Goal: Task Accomplishment & Management: Manage account settings

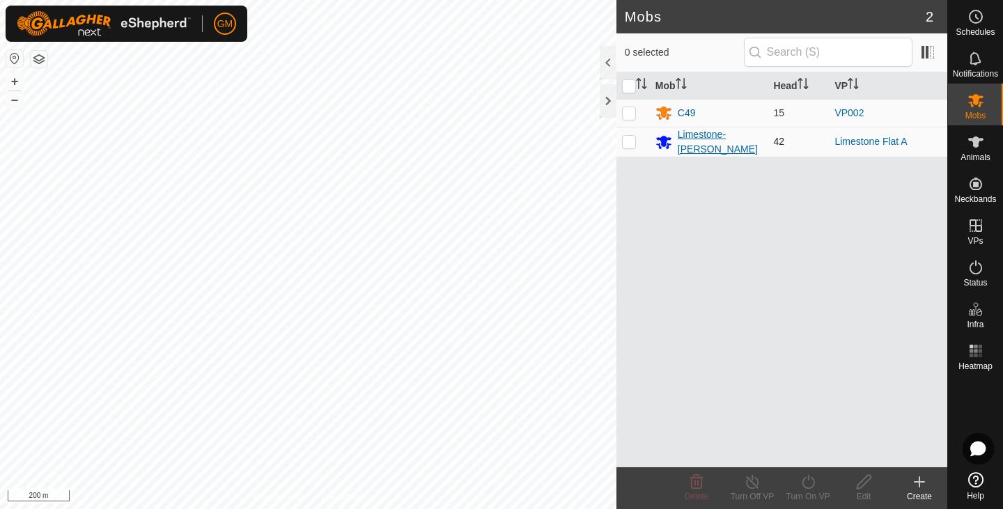
click at [695, 141] on div "Limestone-[PERSON_NAME]" at bounding box center [720, 142] width 85 height 29
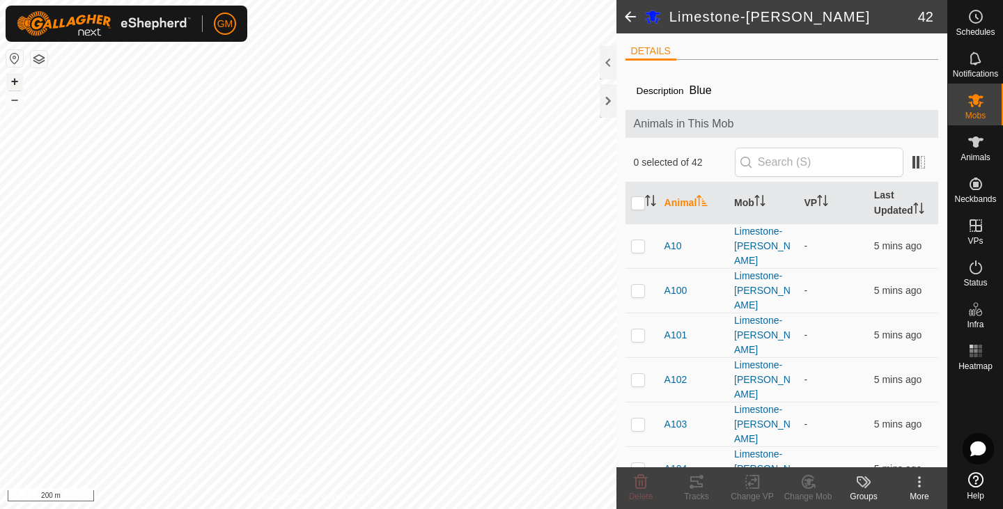
click at [15, 81] on button "+" at bounding box center [14, 81] width 17 height 17
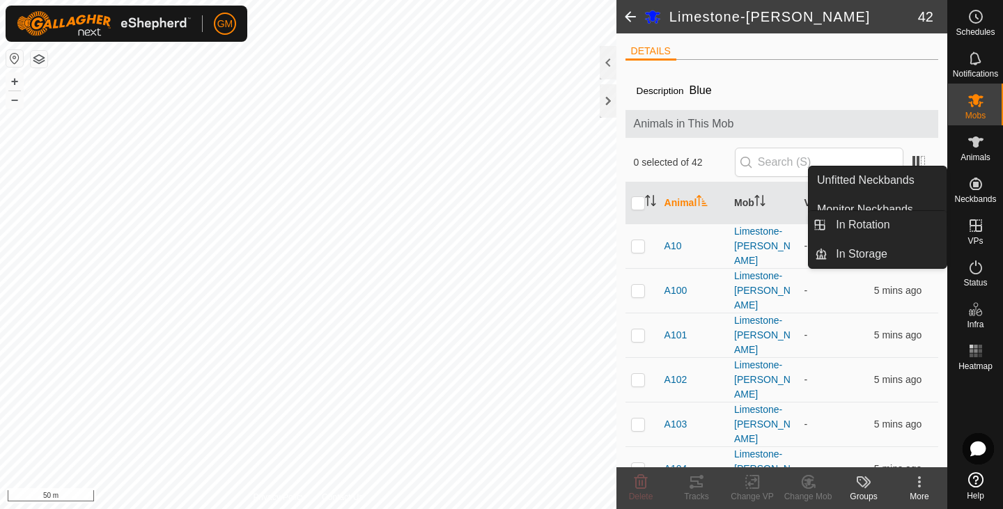
click at [974, 224] on icon at bounding box center [976, 225] width 17 height 17
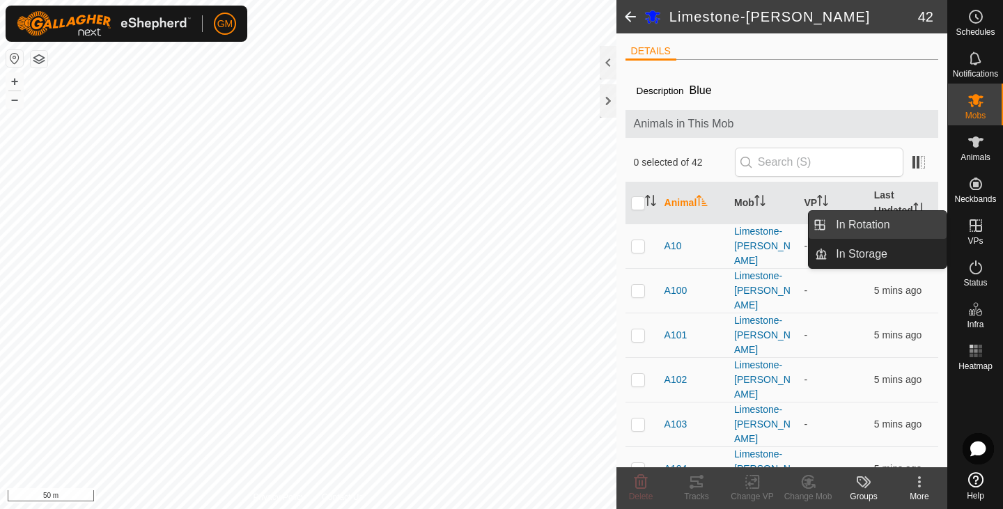
click at [897, 221] on link "In Rotation" at bounding box center [887, 225] width 119 height 28
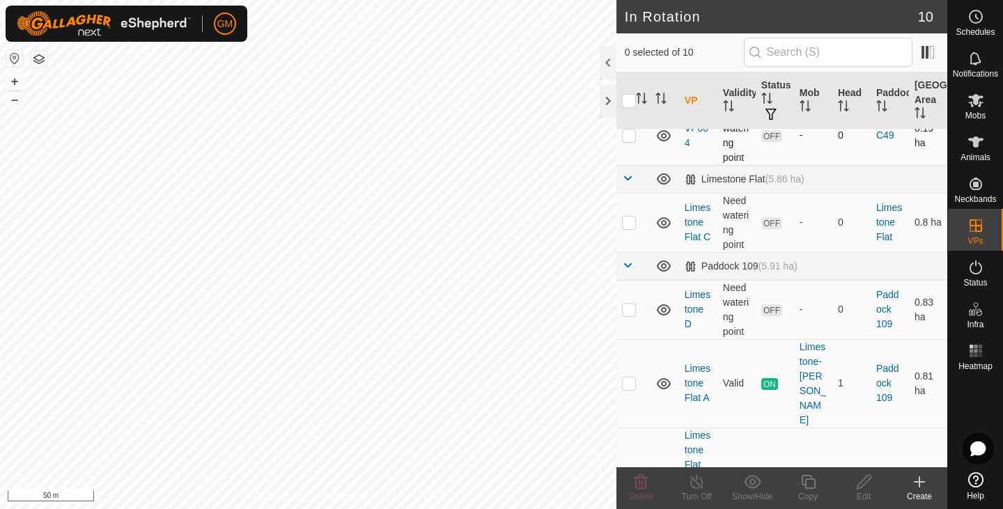
scroll to position [230, 0]
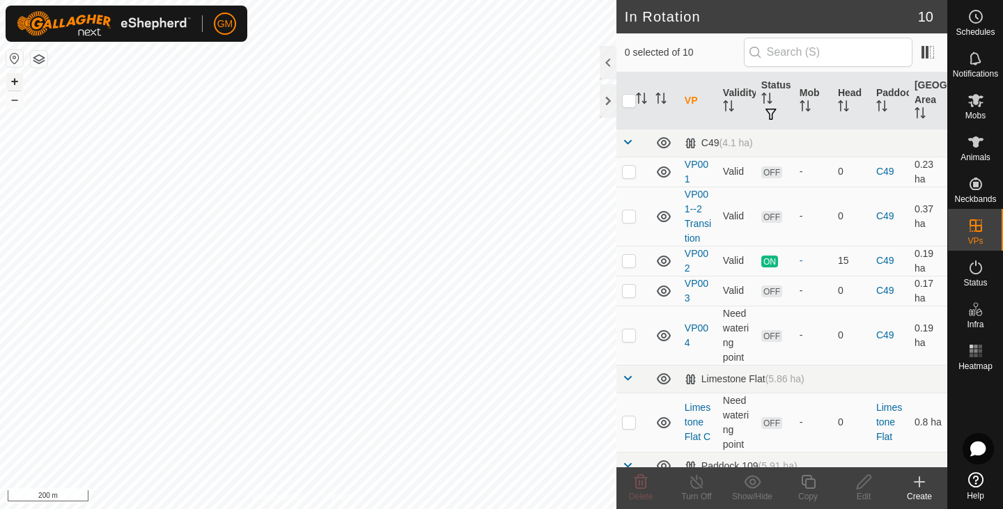
click at [11, 81] on button "+" at bounding box center [14, 81] width 17 height 17
click at [18, 84] on button "+" at bounding box center [14, 81] width 17 height 17
click at [18, 99] on button "–" at bounding box center [14, 99] width 17 height 17
click at [13, 77] on button "+" at bounding box center [14, 81] width 17 height 17
click at [19, 84] on button "+" at bounding box center [14, 81] width 17 height 17
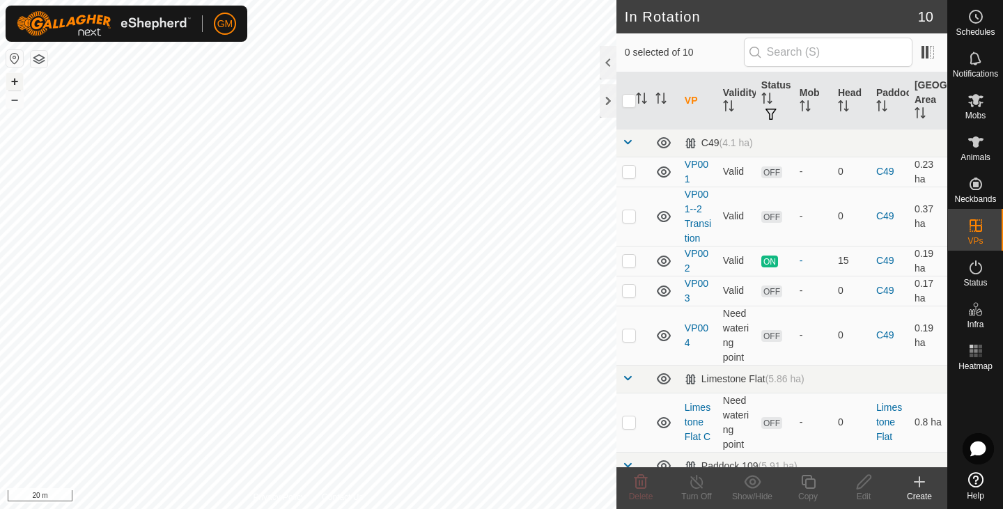
click at [15, 83] on button "+" at bounding box center [14, 81] width 17 height 17
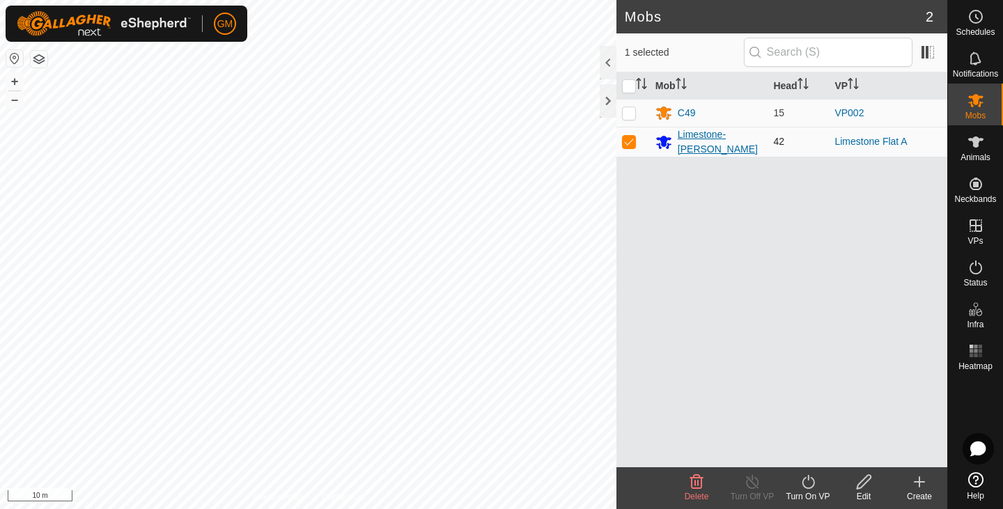
click at [711, 142] on div "Limestone-[PERSON_NAME]" at bounding box center [720, 142] width 85 height 29
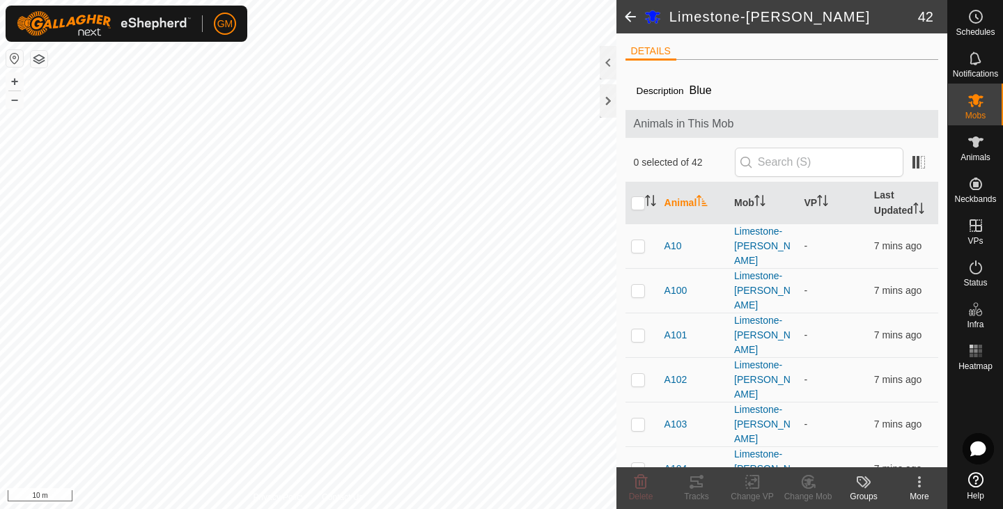
click at [40, 56] on button "button" at bounding box center [39, 59] width 17 height 17
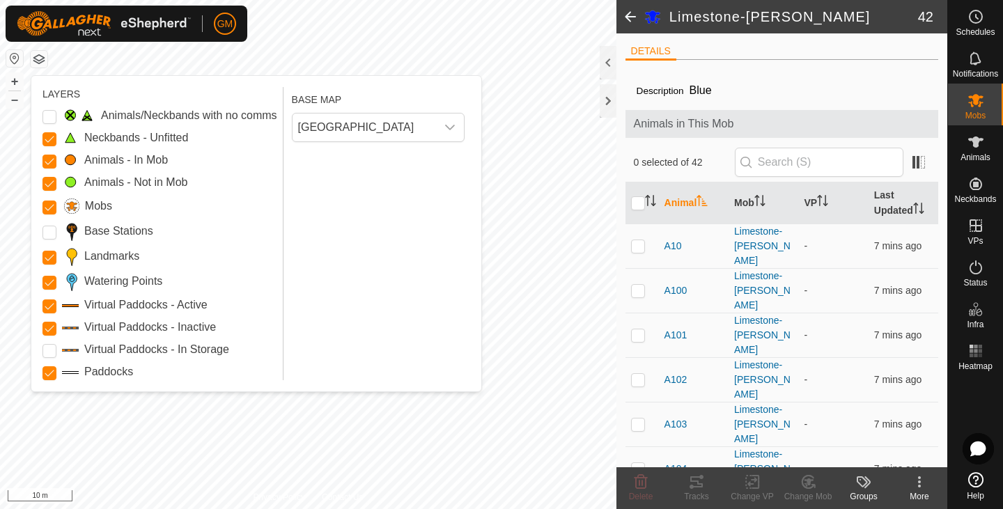
click at [40, 56] on button "button" at bounding box center [39, 59] width 17 height 17
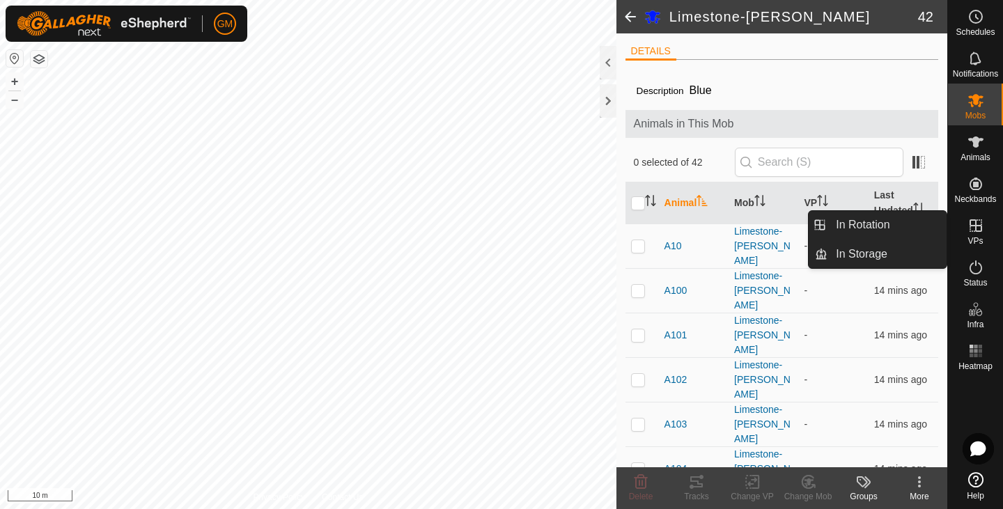
click at [985, 226] on es-virtualpaddocks-svg-icon at bounding box center [976, 226] width 25 height 22
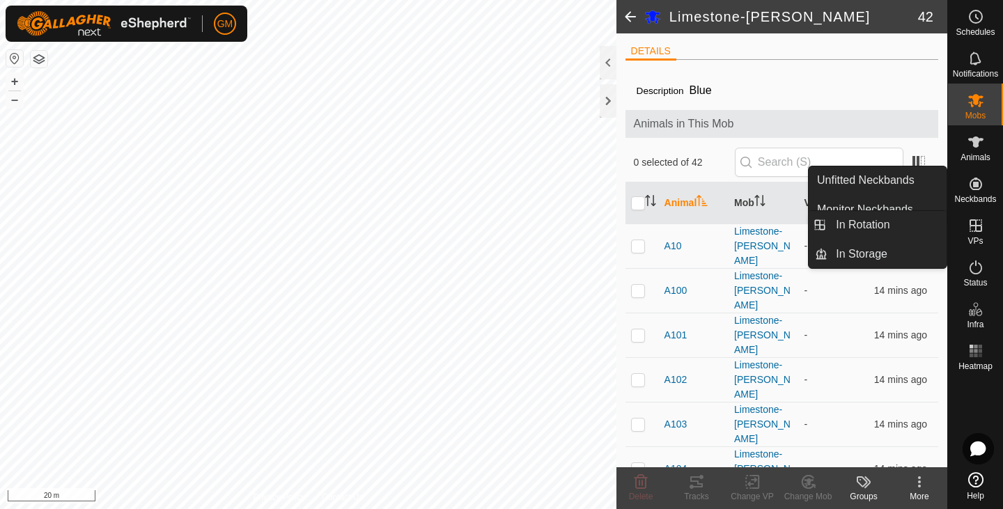
click at [985, 221] on es-virtualpaddocks-svg-icon at bounding box center [976, 226] width 25 height 22
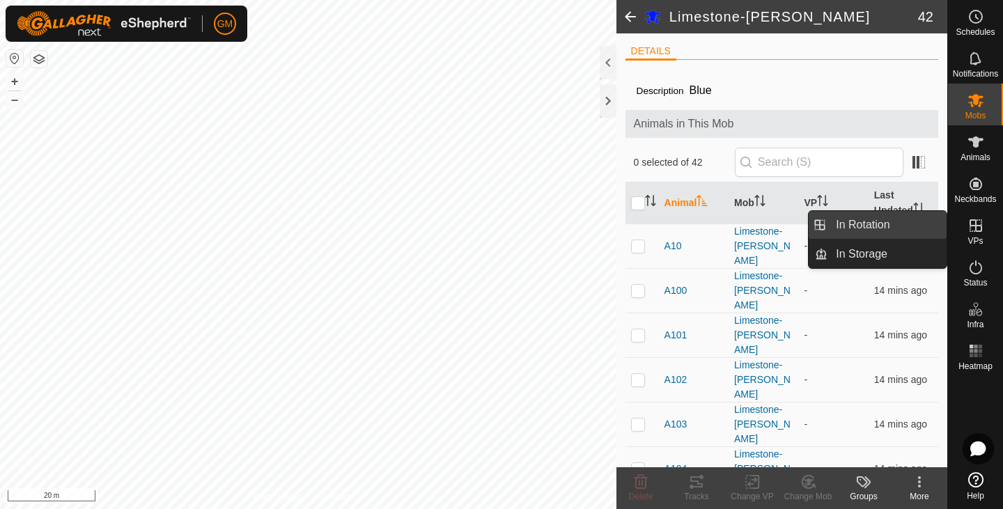
click at [877, 226] on link "In Rotation" at bounding box center [887, 225] width 119 height 28
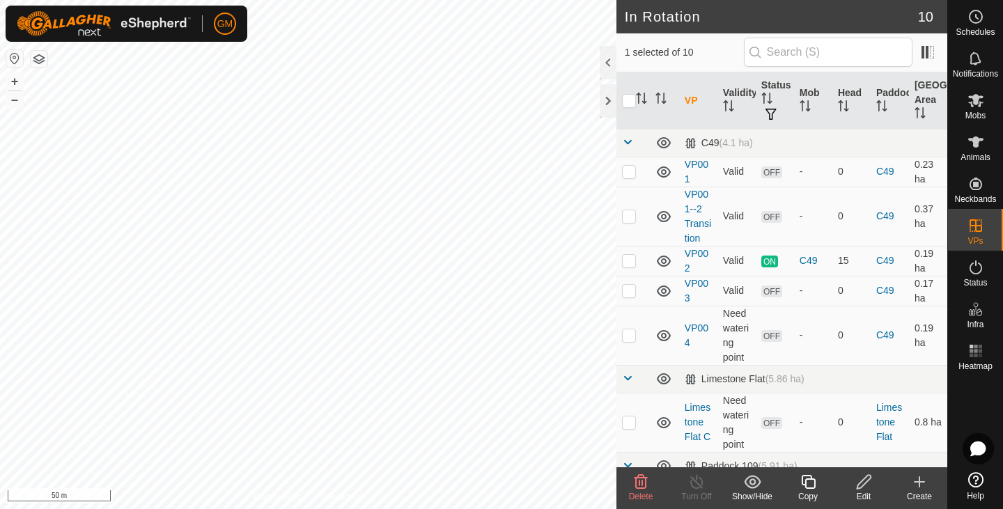
click at [642, 487] on icon at bounding box center [641, 482] width 17 height 17
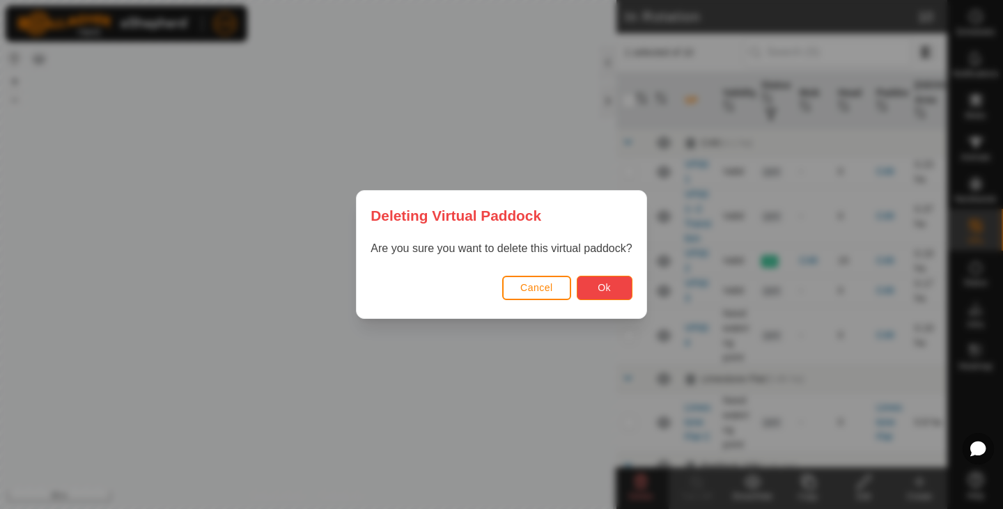
click at [599, 289] on span "Ok" at bounding box center [604, 287] width 13 height 11
checkbox input "false"
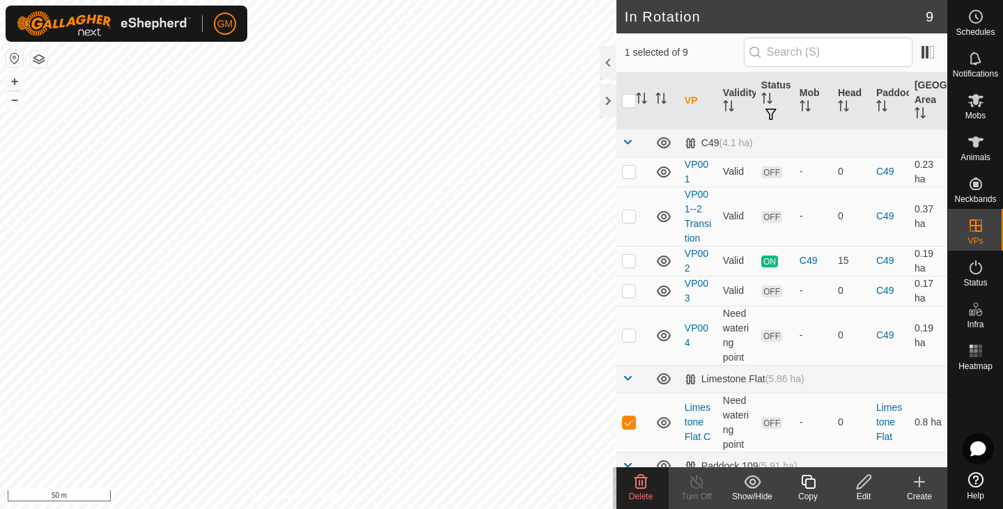
click at [645, 484] on icon at bounding box center [641, 482] width 17 height 17
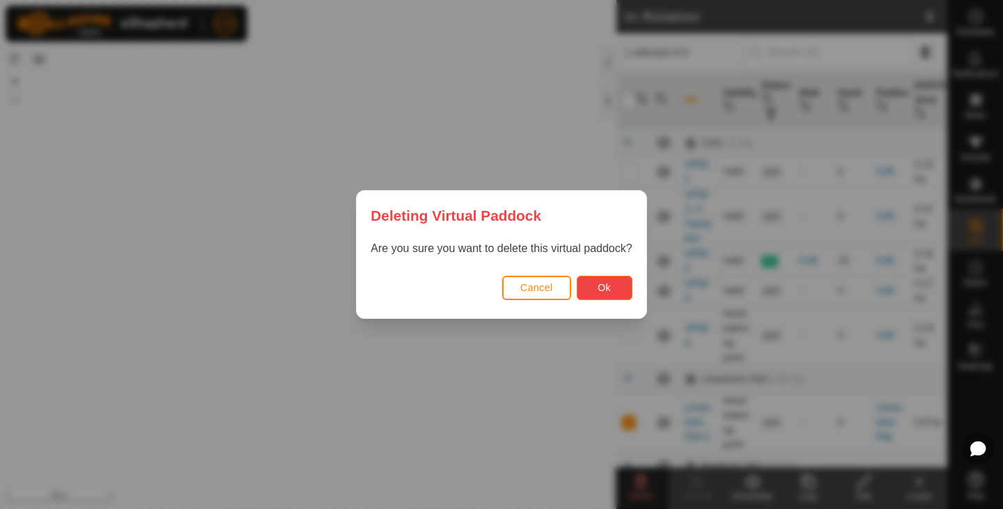
click at [603, 287] on span "Ok" at bounding box center [604, 287] width 13 height 11
checkbox input "false"
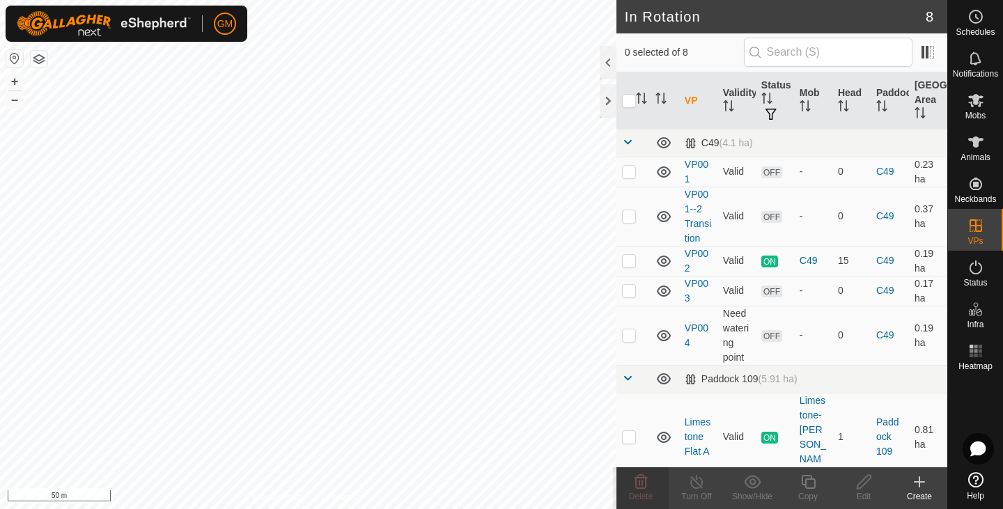
click at [917, 482] on icon at bounding box center [920, 482] width 10 height 0
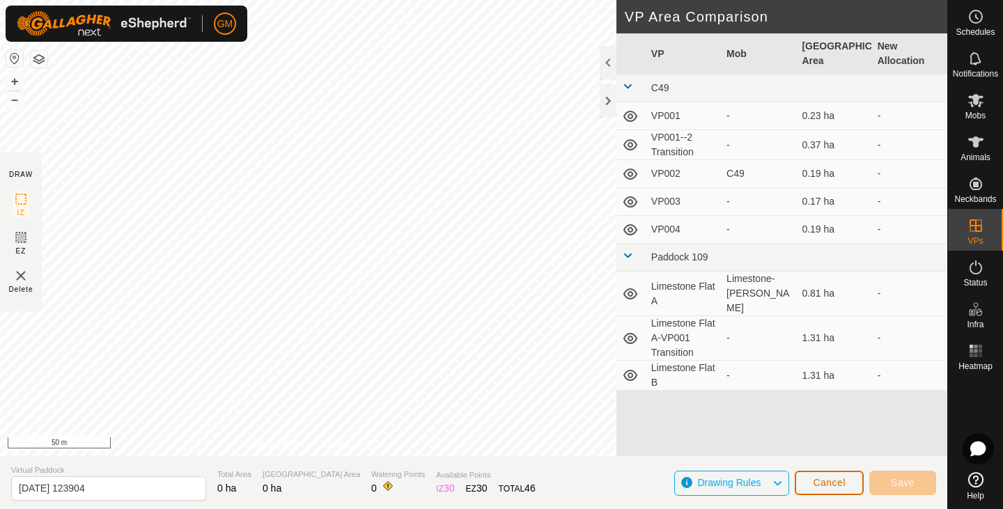
click at [824, 479] on span "Cancel" at bounding box center [829, 482] width 33 height 11
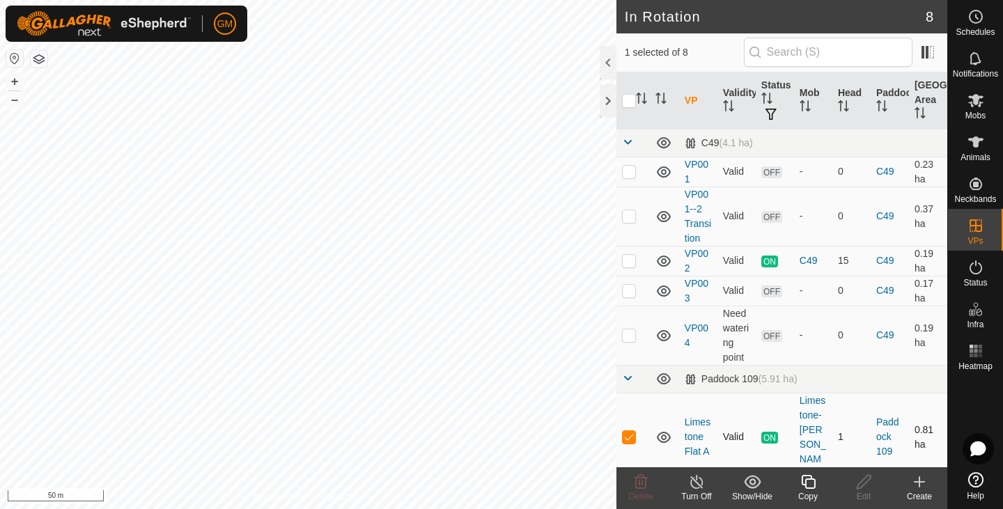
scroll to position [133, 0]
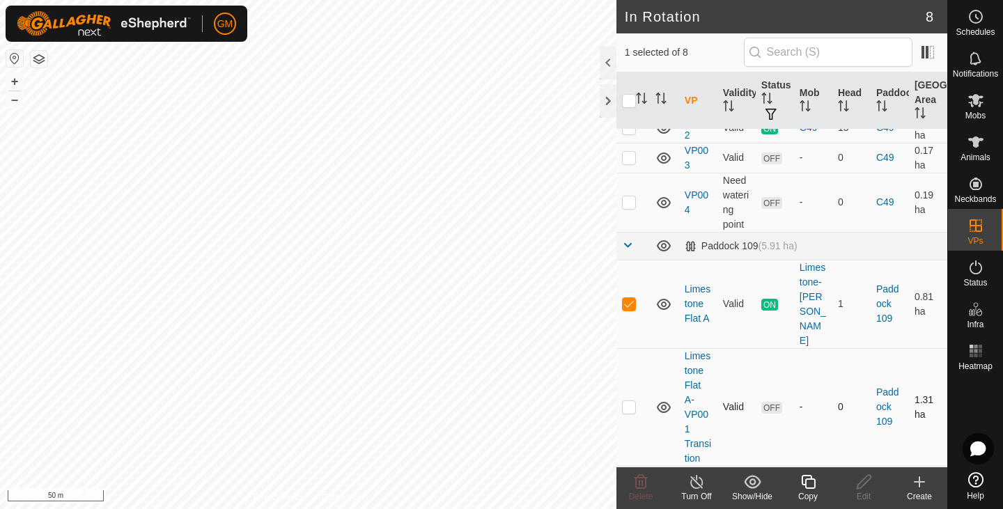
checkbox input "false"
click at [638, 484] on icon at bounding box center [641, 482] width 17 height 17
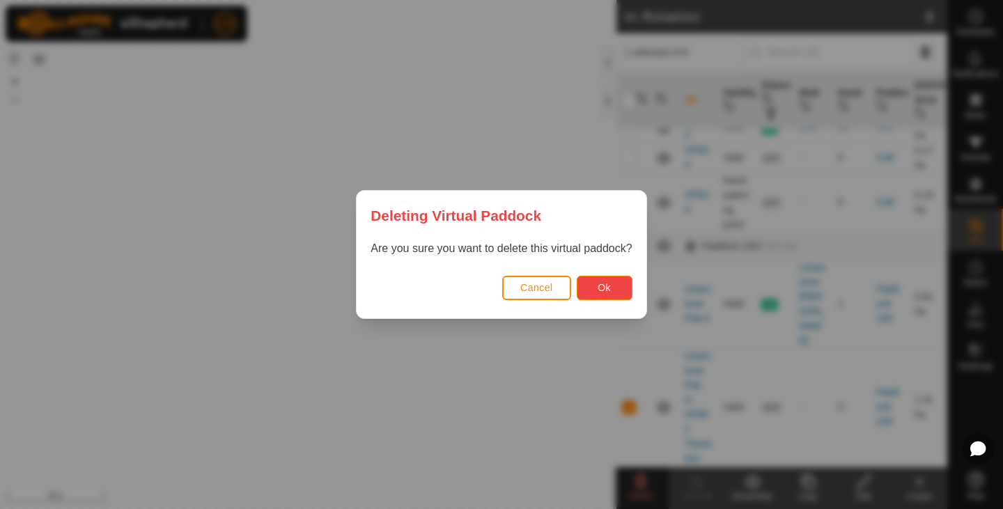
click at [598, 282] on span "Ok" at bounding box center [604, 287] width 13 height 11
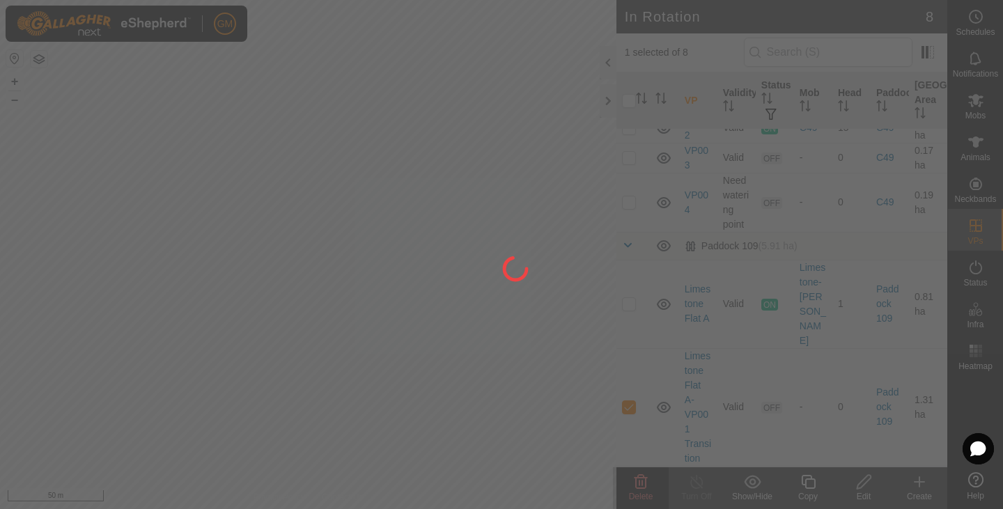
checkbox input "false"
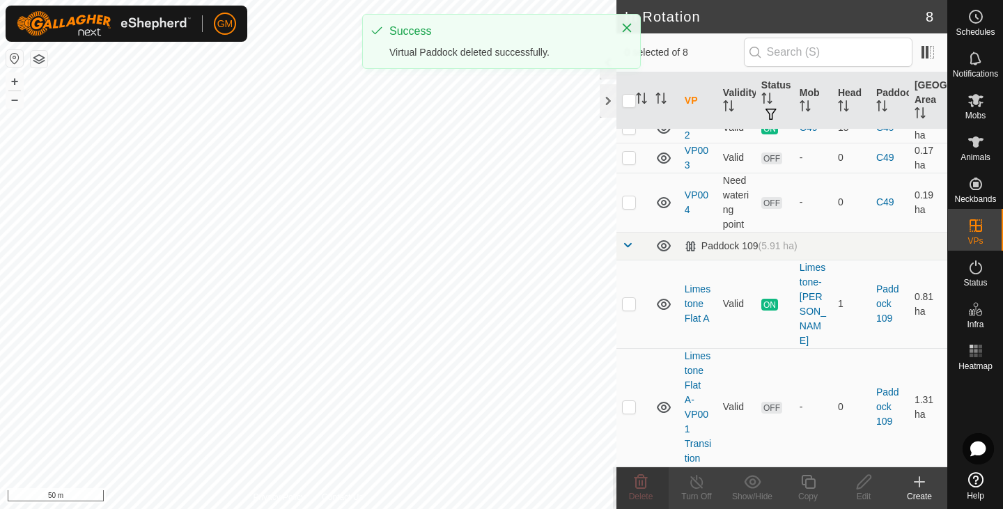
scroll to position [0, 0]
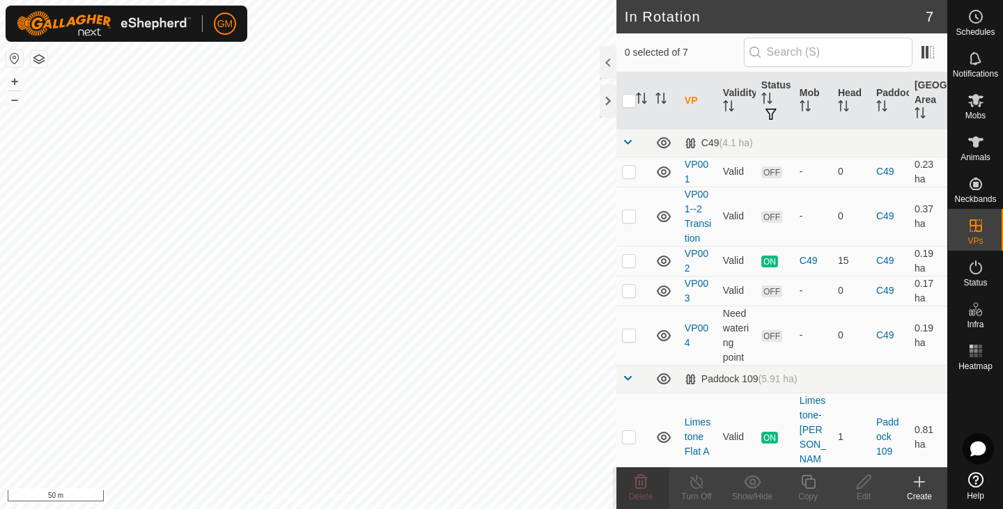
checkbox input "true"
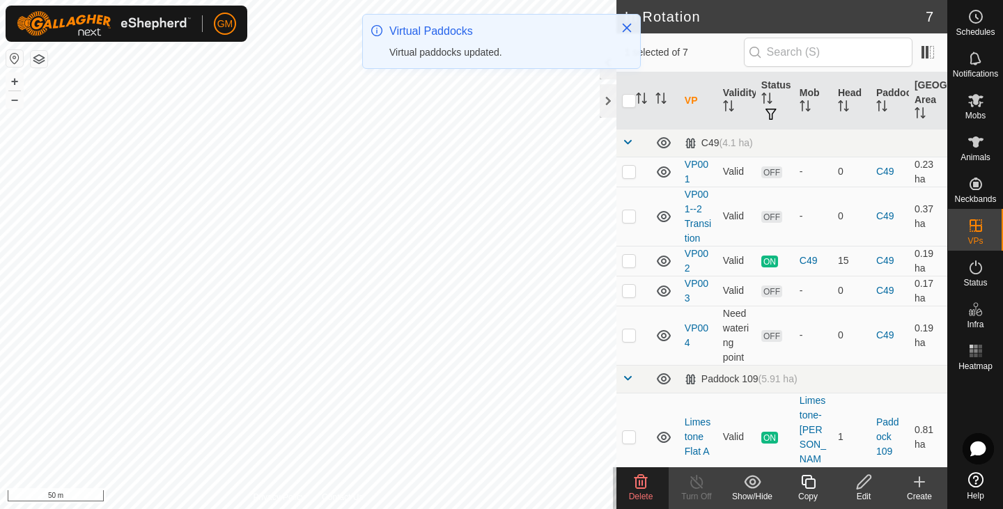
click at [638, 484] on icon at bounding box center [641, 482] width 17 height 17
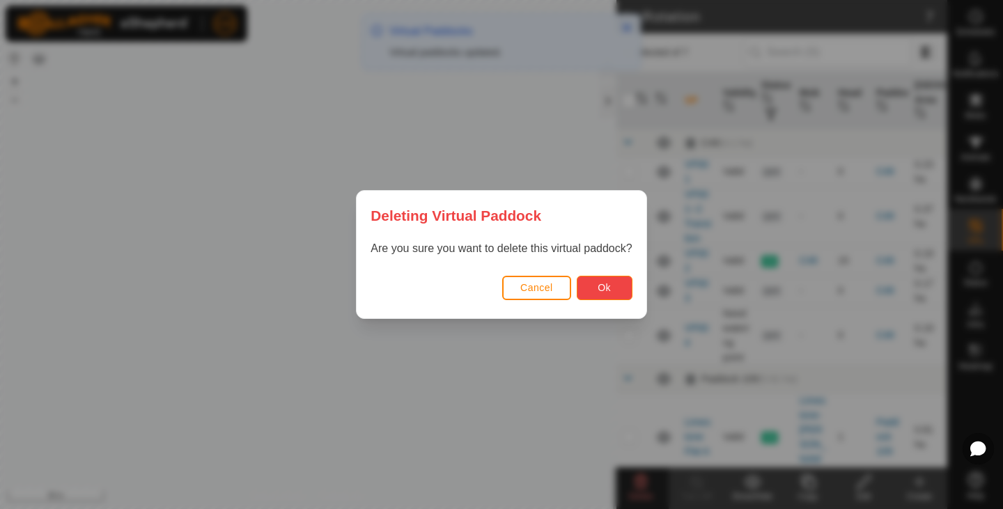
click at [603, 285] on span "Ok" at bounding box center [604, 287] width 13 height 11
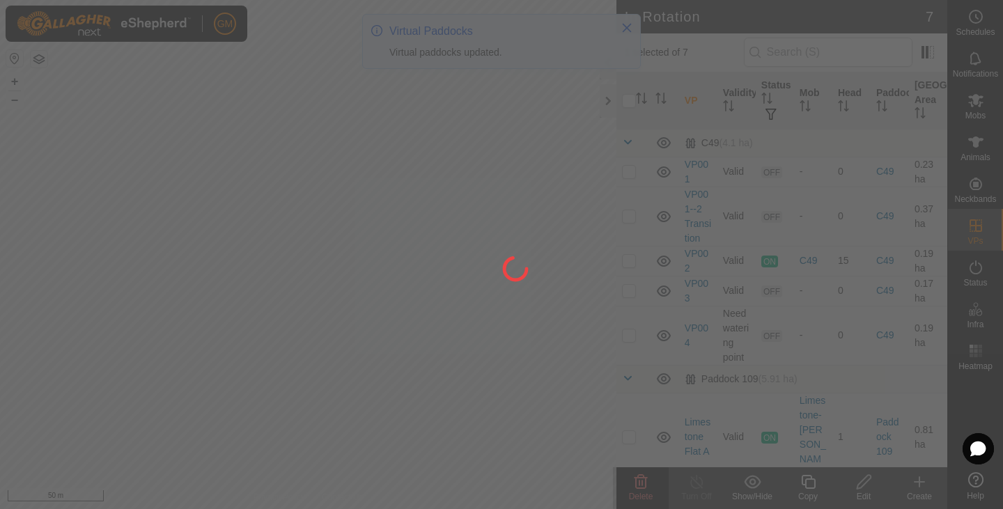
checkbox input "false"
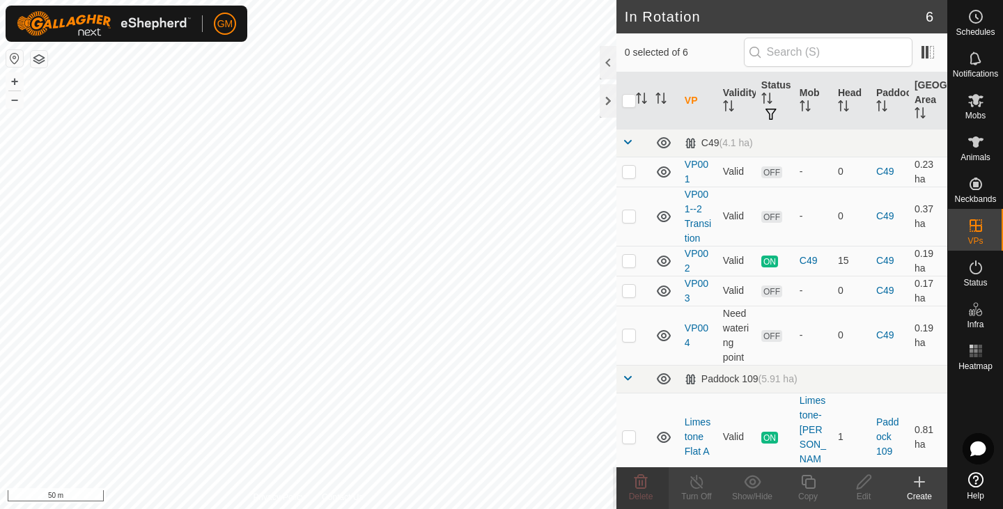
checkbox input "true"
click at [632, 431] on p-checkbox at bounding box center [629, 436] width 14 height 11
checkbox input "true"
click at [804, 417] on div "Limestone-[PERSON_NAME]" at bounding box center [813, 438] width 27 height 88
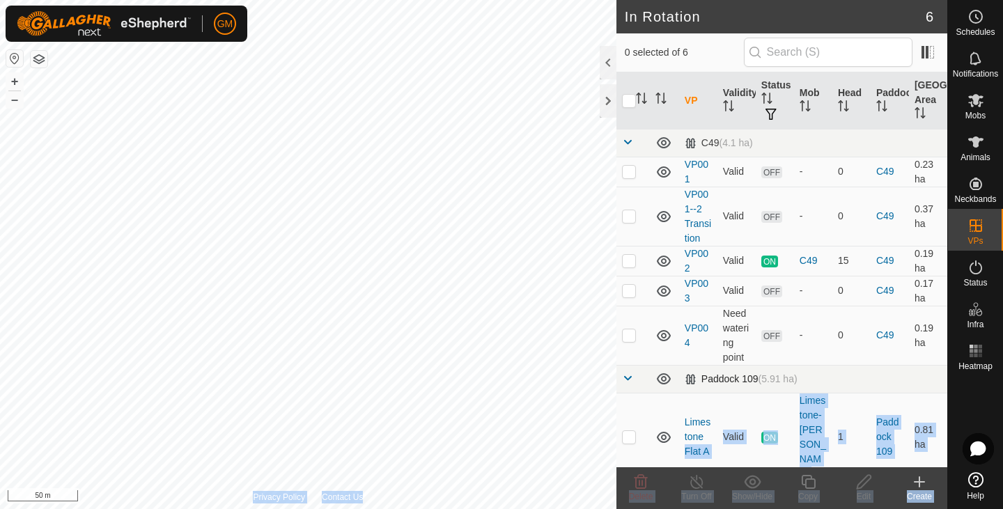
click at [581, 399] on div "In Rotation 6 0 selected of 6 VP Validity Status Mob Head Paddock Grazing Area …" at bounding box center [474, 254] width 948 height 509
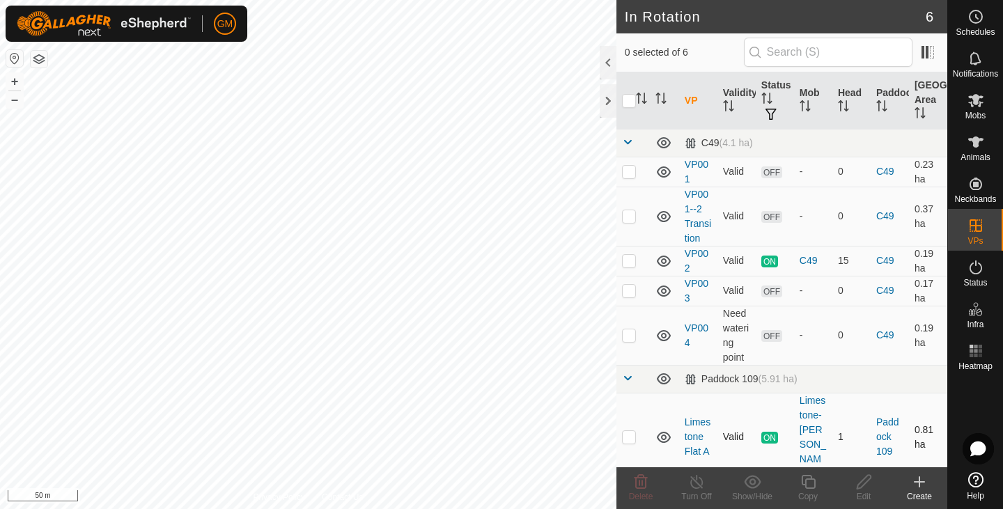
click at [661, 432] on icon at bounding box center [664, 437] width 14 height 11
click at [661, 429] on icon at bounding box center [664, 437] width 17 height 17
click at [624, 431] on p-checkbox at bounding box center [629, 436] width 14 height 11
checkbox input "true"
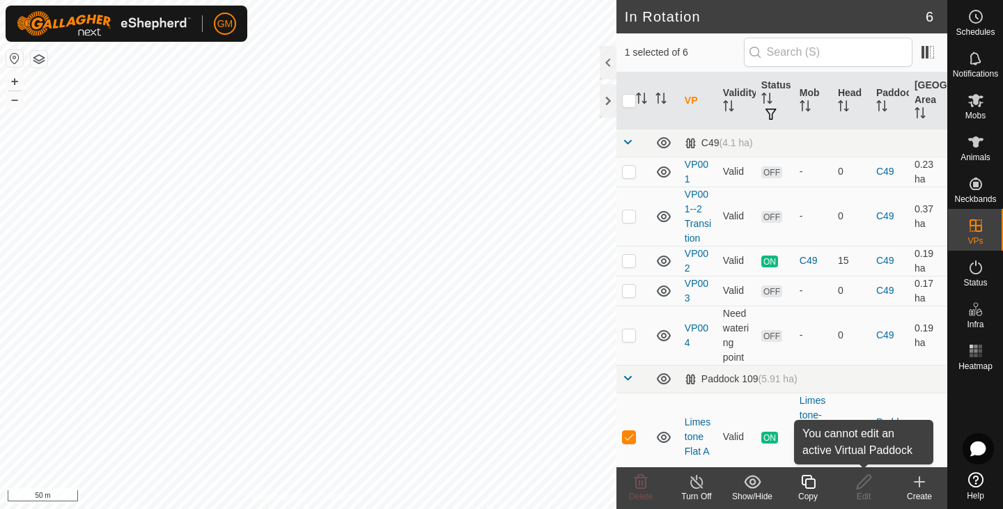
click at [863, 494] on div "Edit" at bounding box center [864, 497] width 56 height 13
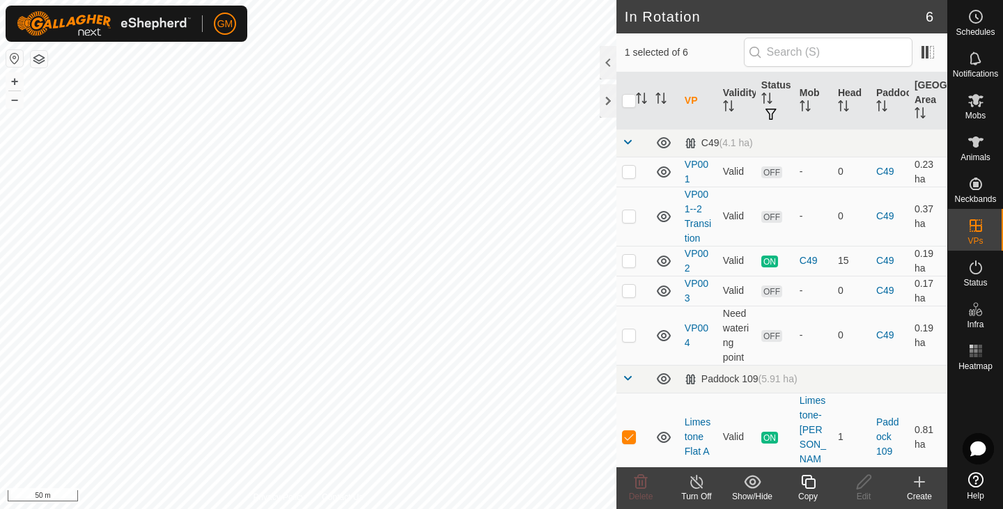
click at [863, 494] on div "Edit" at bounding box center [864, 497] width 56 height 13
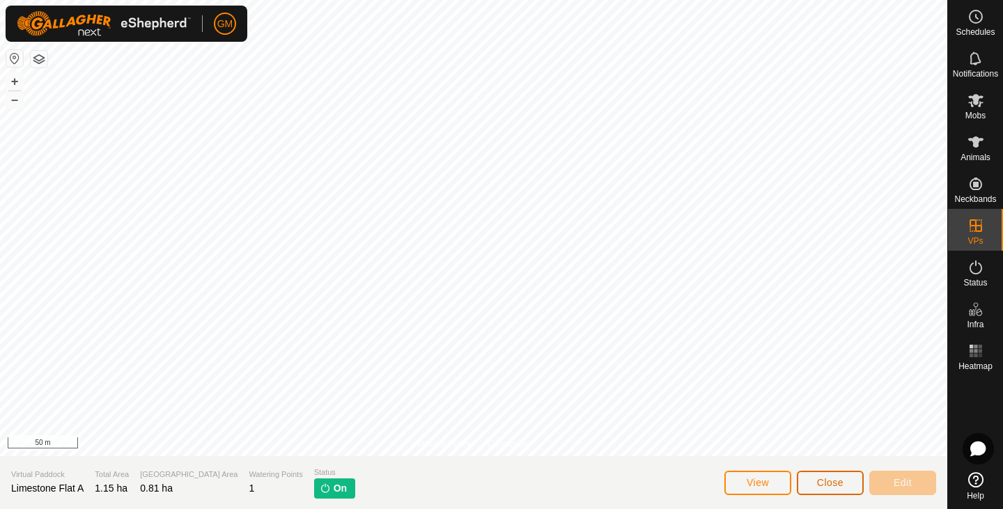
click at [809, 485] on button "Close" at bounding box center [830, 483] width 67 height 24
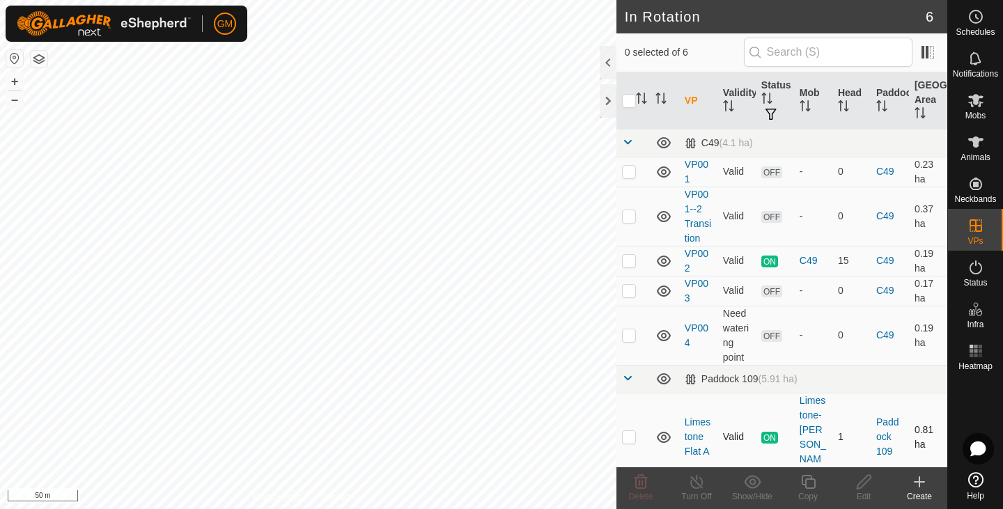
click at [766, 432] on span "ON" at bounding box center [770, 438] width 17 height 12
checkbox input "true"
click at [813, 480] on icon at bounding box center [808, 482] width 17 height 17
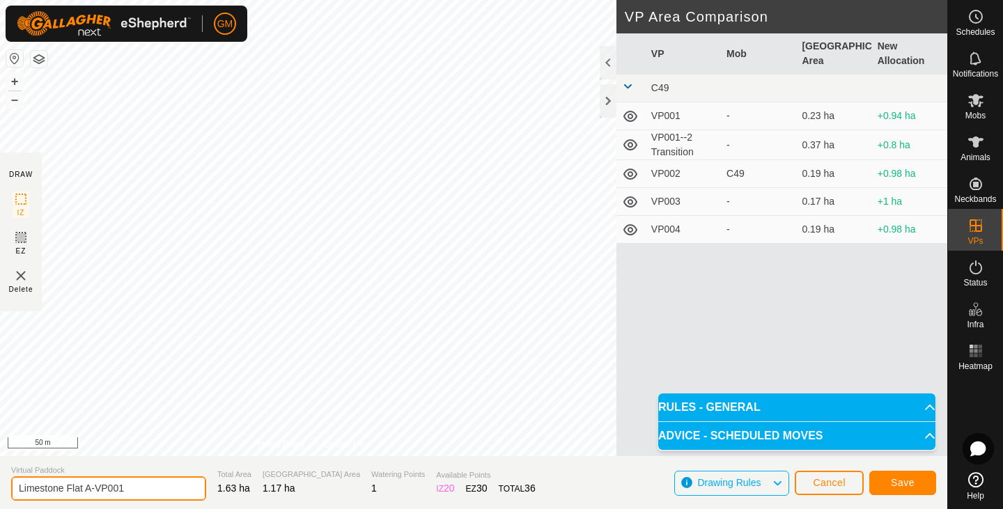
click at [147, 494] on input "Limestone Flat A-VP001" at bounding box center [108, 489] width 195 height 24
type input "Limestone Flat B"
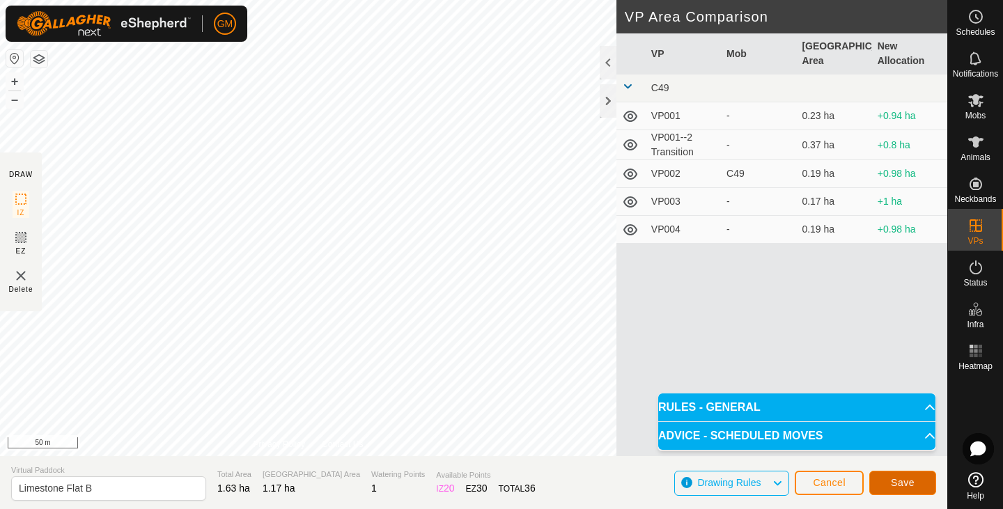
click at [887, 479] on button "Save" at bounding box center [903, 483] width 67 height 24
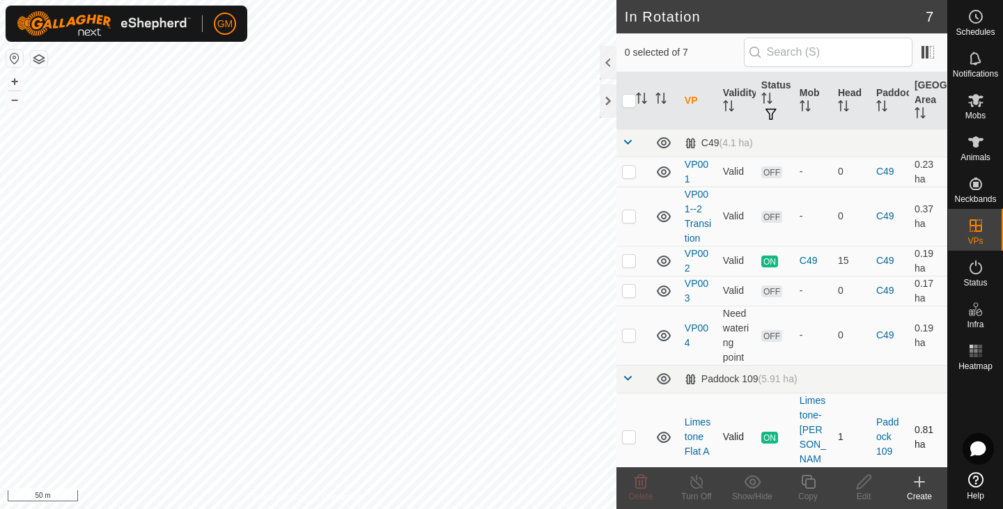
checkbox input "true"
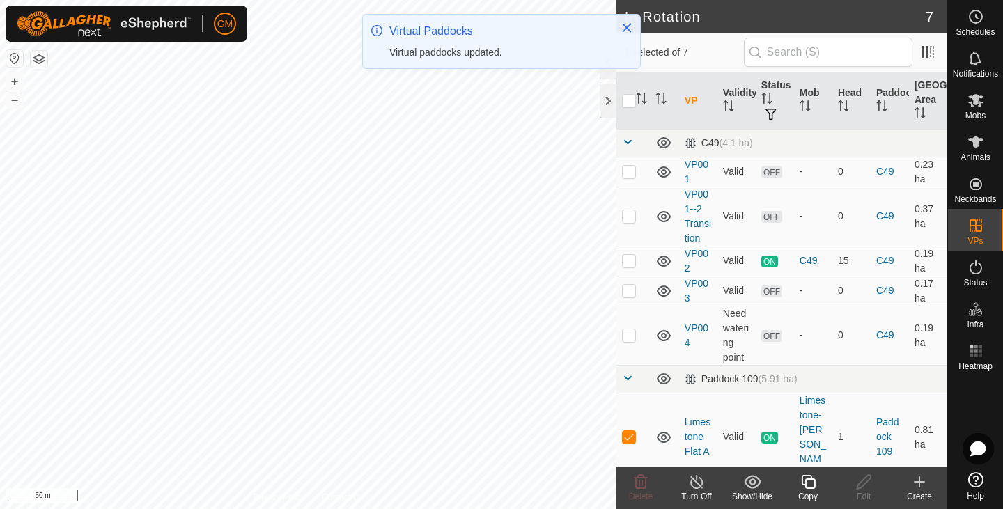
click at [806, 484] on icon at bounding box center [808, 482] width 17 height 17
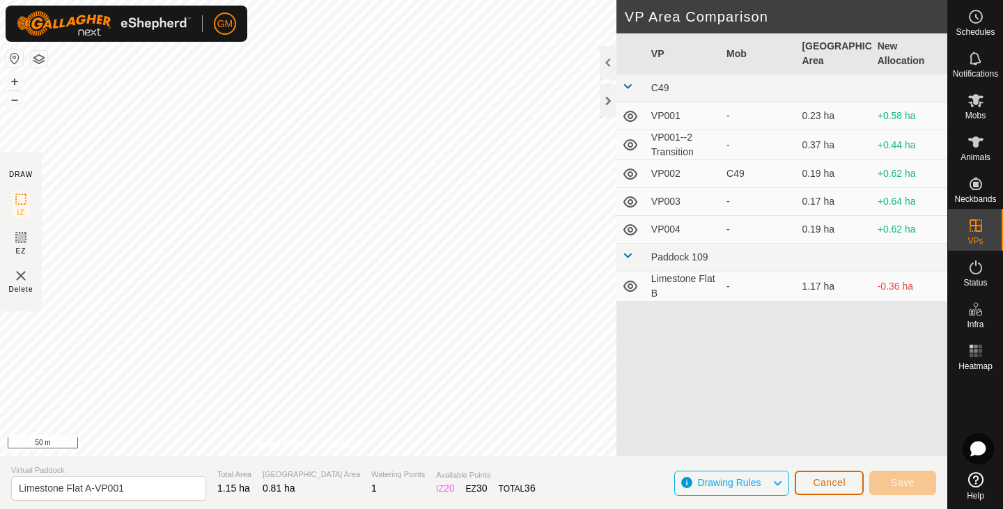
click at [829, 479] on span "Cancel" at bounding box center [829, 482] width 33 height 11
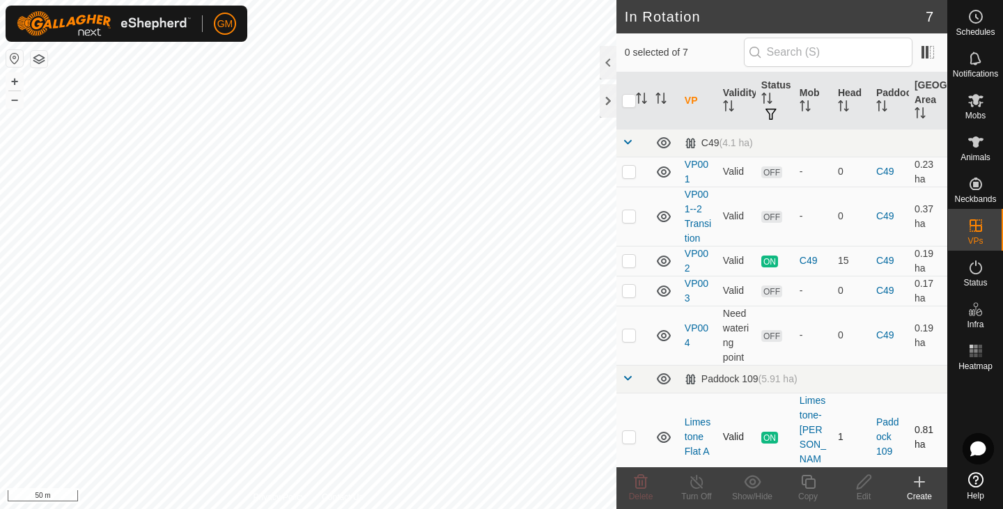
checkbox input "true"
click at [806, 484] on icon at bounding box center [808, 482] width 17 height 17
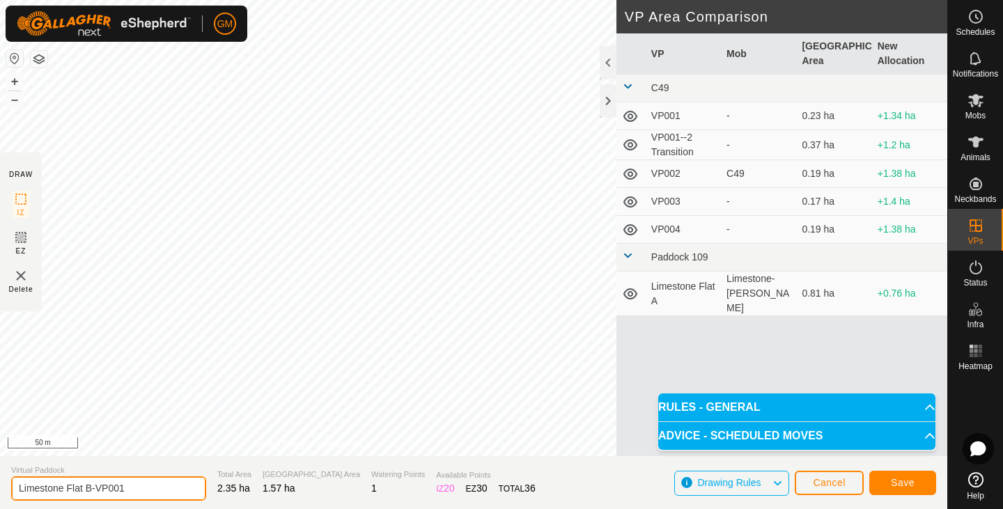
click at [140, 495] on input "Limestone Flat B-VP001" at bounding box center [108, 489] width 195 height 24
type input "Limestone Flat C"
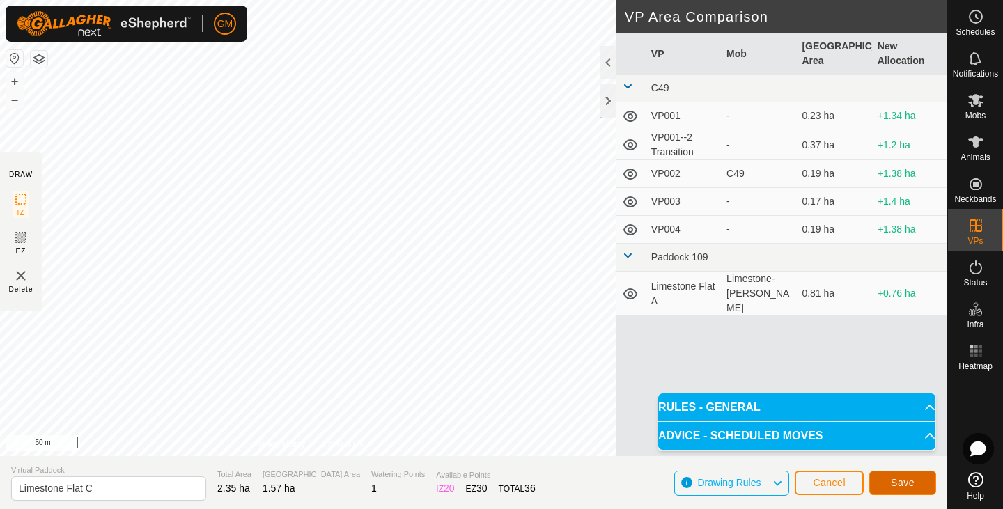
click at [887, 481] on button "Save" at bounding box center [903, 483] width 67 height 24
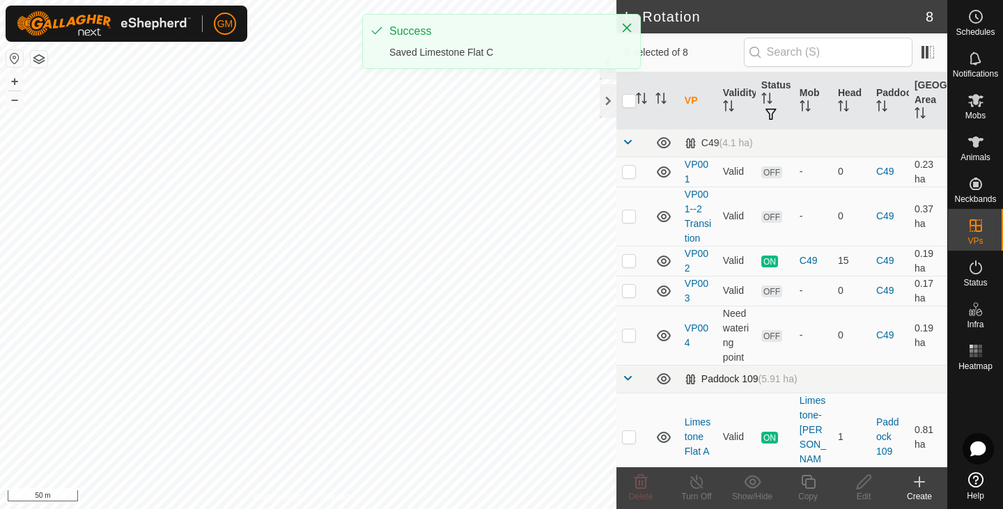
checkbox input "true"
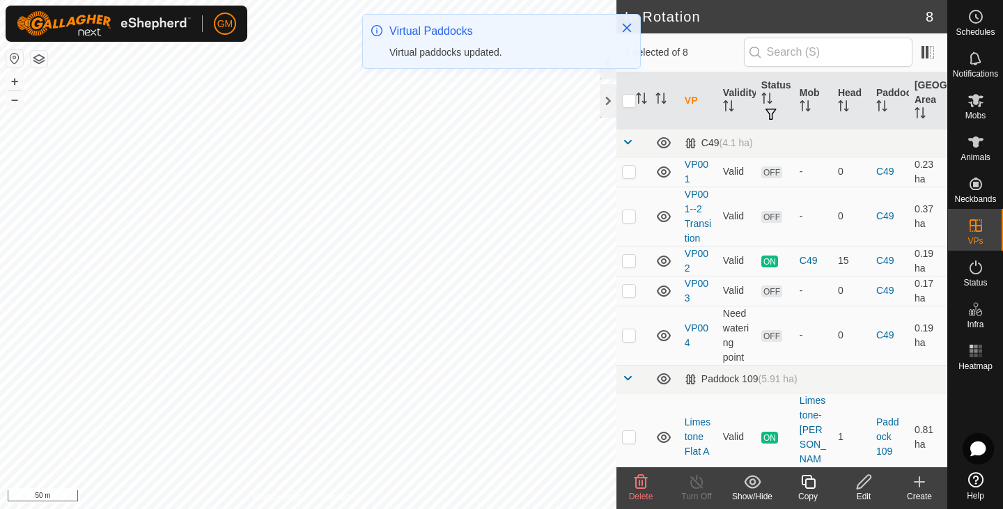
click at [812, 484] on icon at bounding box center [808, 482] width 17 height 17
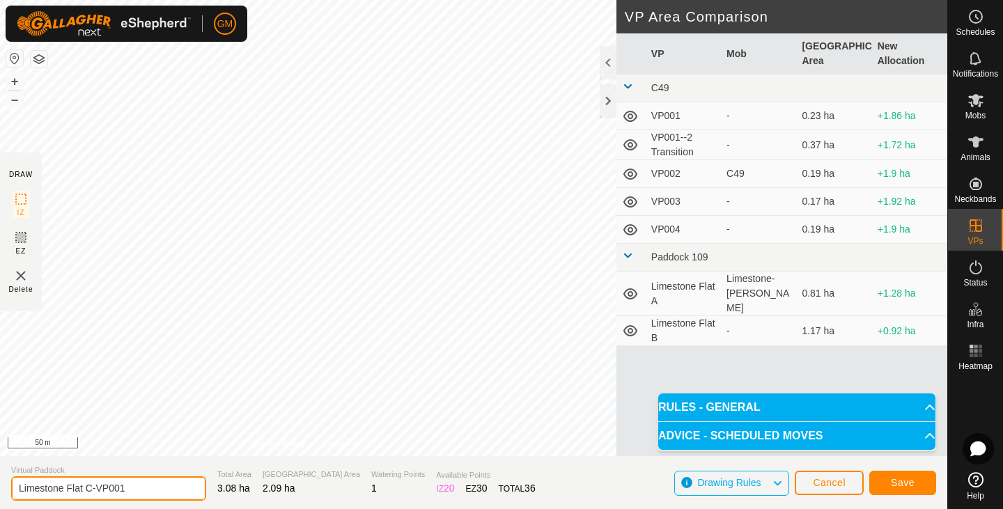
click at [153, 497] on input "Limestone Flat C-VP001" at bounding box center [108, 489] width 195 height 24
type input "Limestone Flat D"
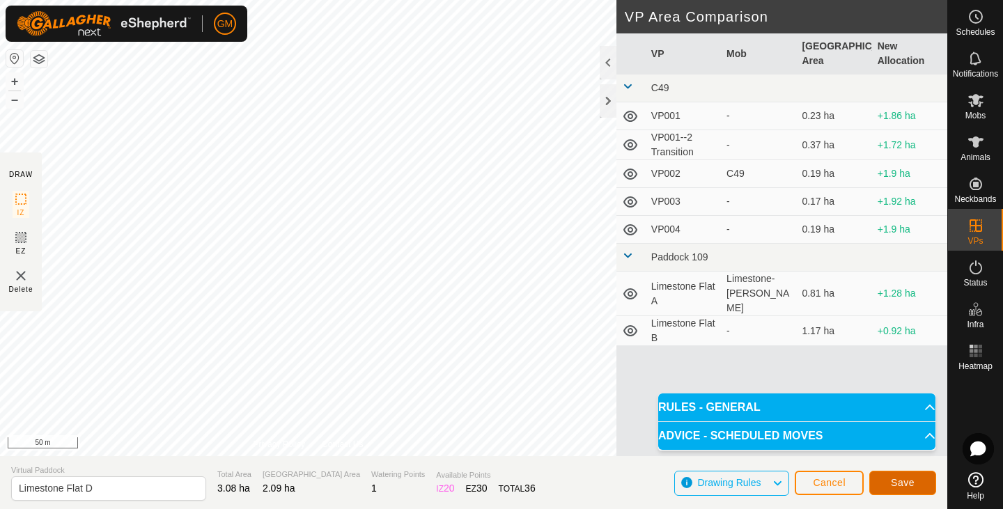
click at [884, 482] on button "Save" at bounding box center [903, 483] width 67 height 24
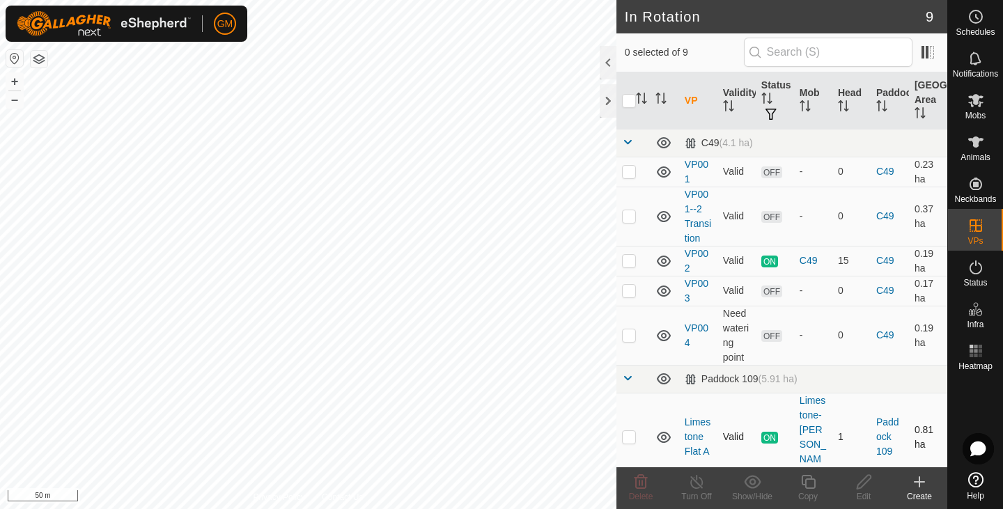
checkbox input "true"
click at [806, 486] on icon at bounding box center [808, 482] width 14 height 14
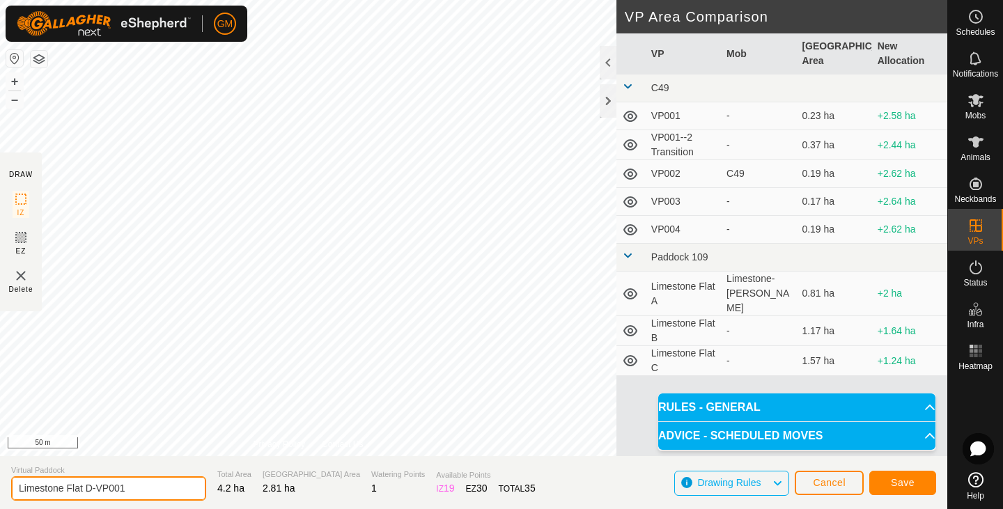
click at [144, 489] on input "Limestone Flat D-VP001" at bounding box center [108, 489] width 195 height 24
type input "Limestone Flat E"
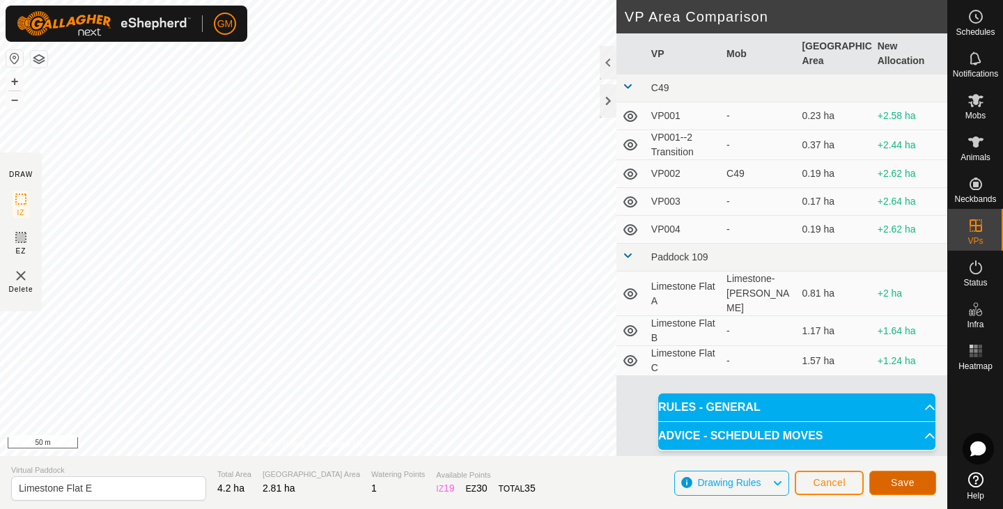
click at [905, 481] on span "Save" at bounding box center [903, 482] width 24 height 11
